Goal: Task Accomplishment & Management: Manage account settings

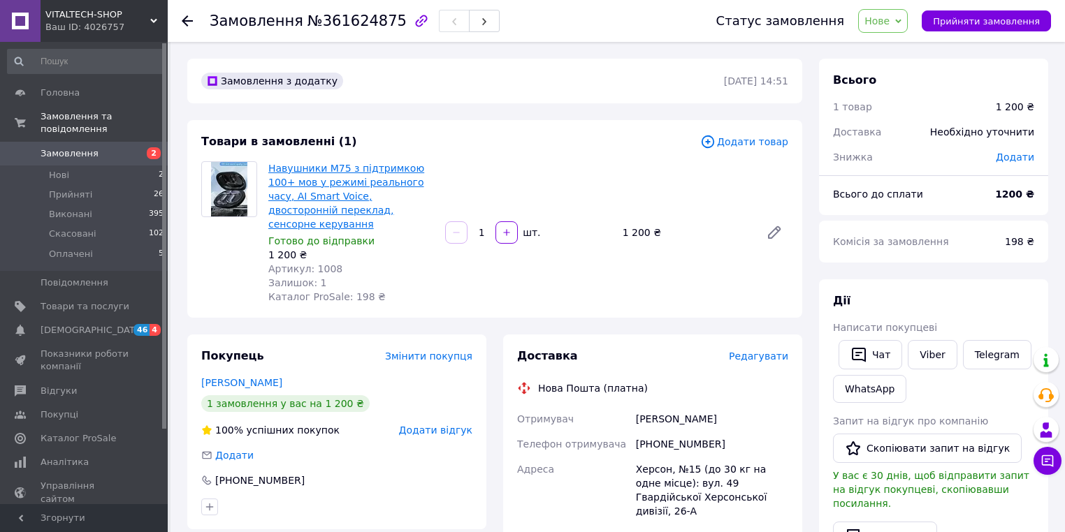
click at [333, 177] on link "Навушники M75 з підтримкою 100+ мов у режимі реального часу, AI Smart Voice, дв…" at bounding box center [346, 196] width 156 height 67
click at [85, 324] on span "[DEMOGRAPHIC_DATA]" at bounding box center [92, 330] width 103 height 13
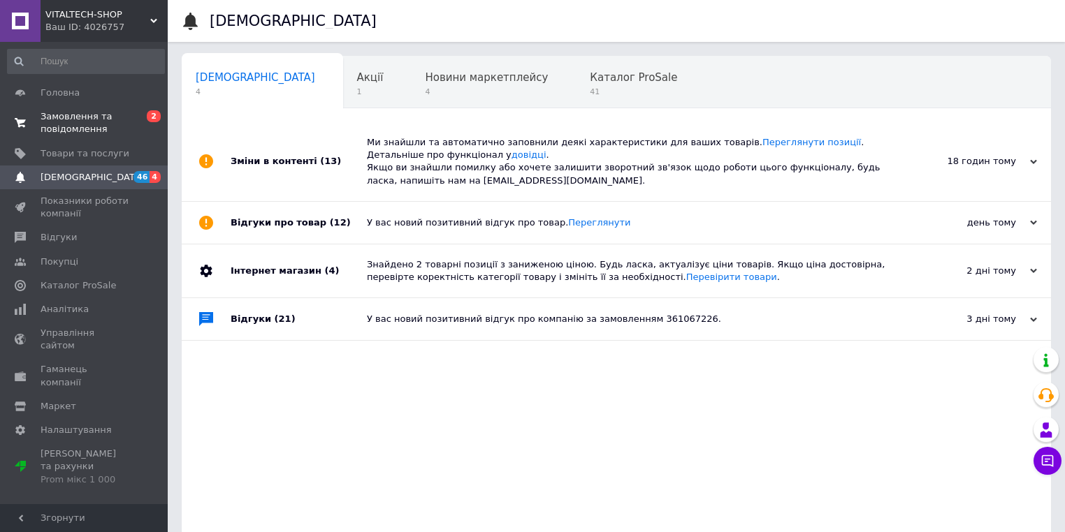
click at [48, 119] on span "Замовлення та повідомлення" at bounding box center [85, 122] width 89 height 25
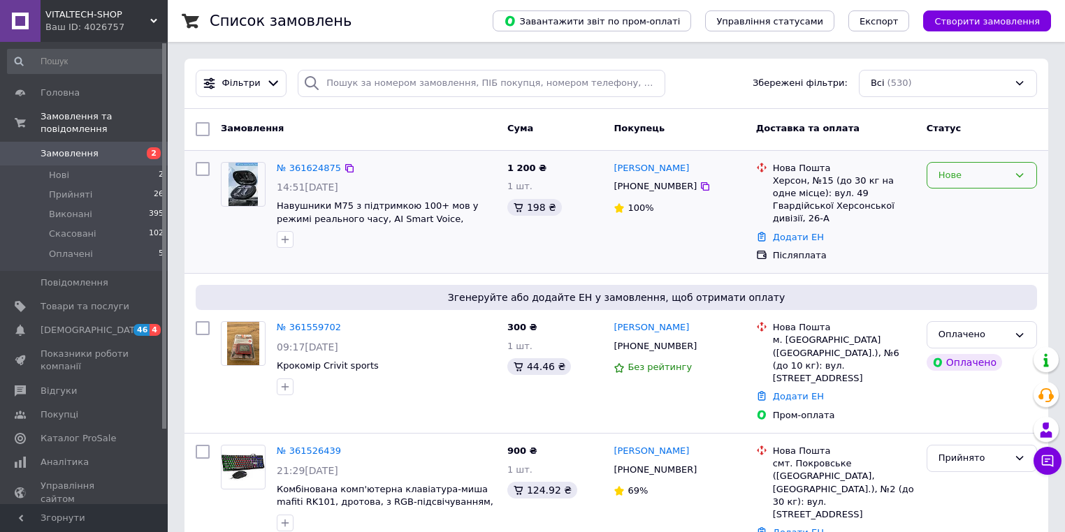
click at [986, 168] on div "Нове" at bounding box center [973, 175] width 70 height 15
click at [959, 208] on li "Прийнято" at bounding box center [981, 204] width 109 height 26
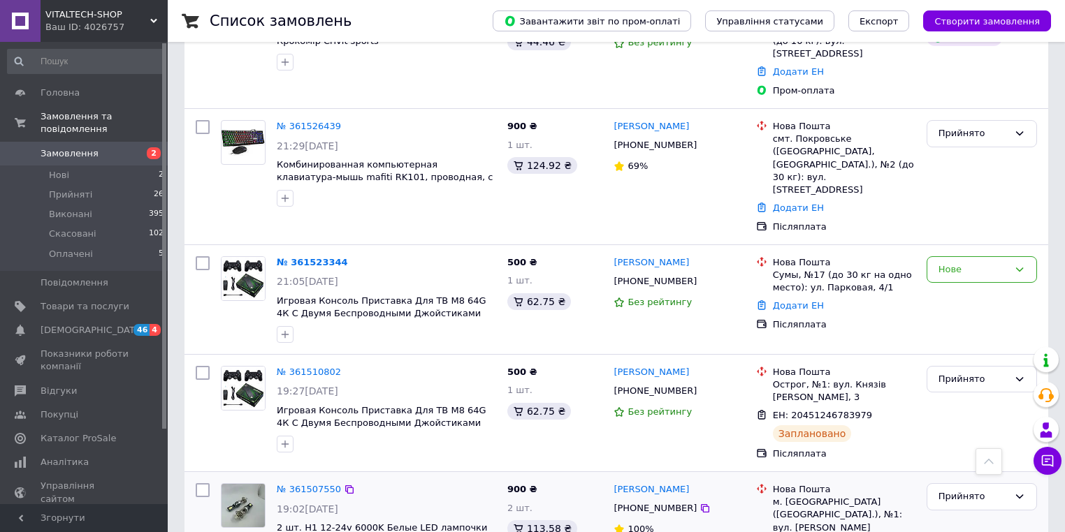
scroll to position [447, 0]
